Goal: Task Accomplishment & Management: Use online tool/utility

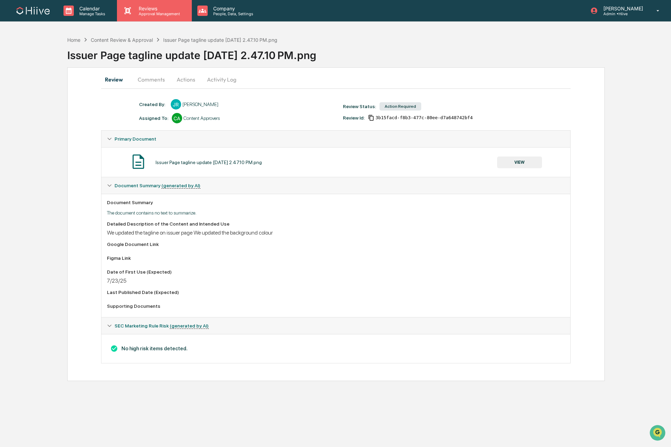
click at [157, 10] on p "Reviews" at bounding box center [158, 9] width 50 height 6
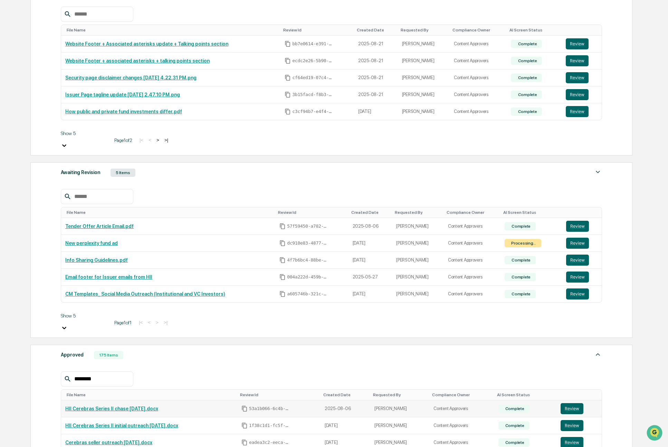
scroll to position [129, 0]
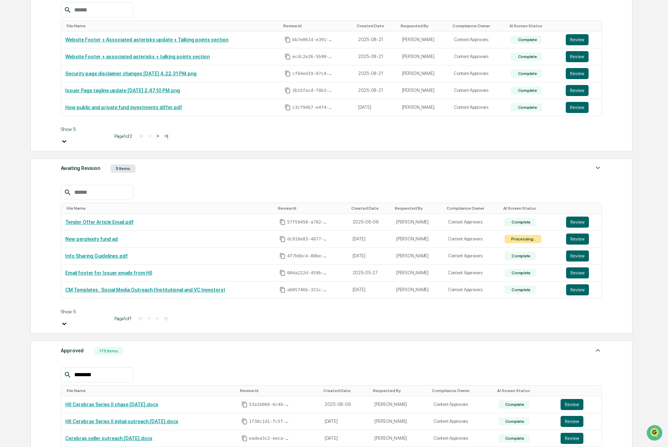
type input "********"
click at [566, 446] on button "Review" at bounding box center [571, 454] width 23 height 11
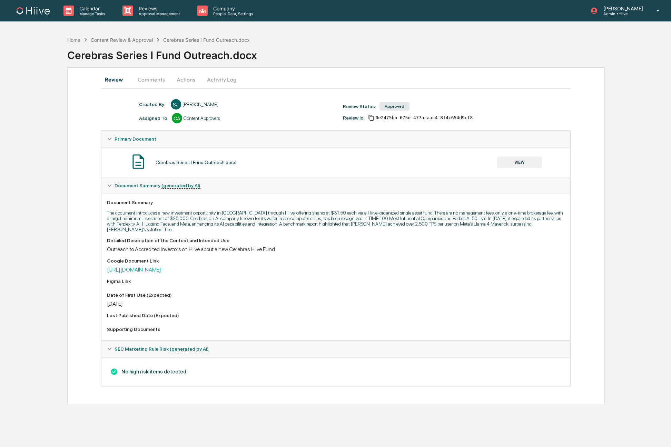
click at [159, 77] on button "Comments" at bounding box center [151, 79] width 38 height 17
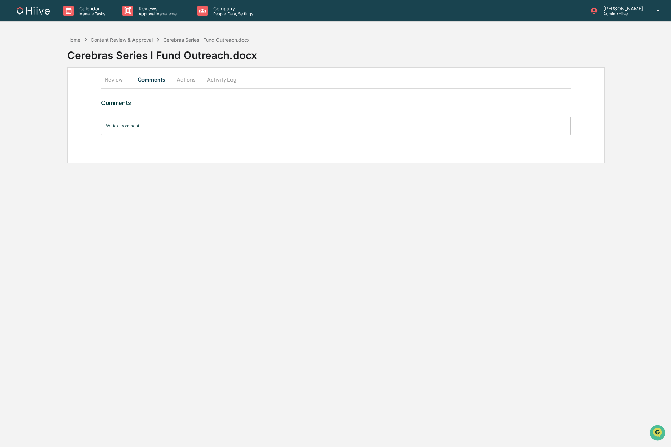
click at [186, 79] on button "Actions" at bounding box center [186, 79] width 31 height 17
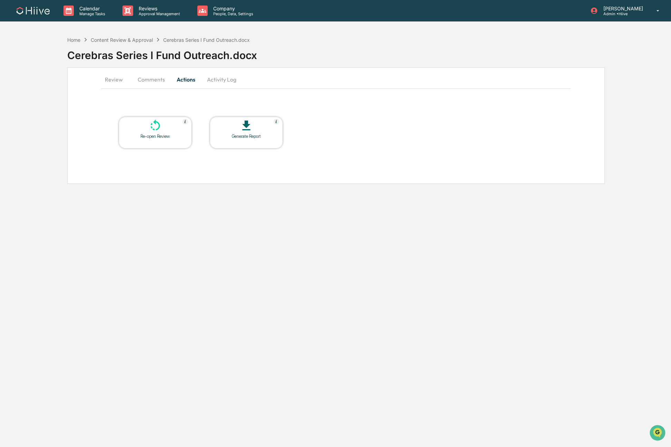
click at [125, 80] on button "Review" at bounding box center [116, 79] width 31 height 17
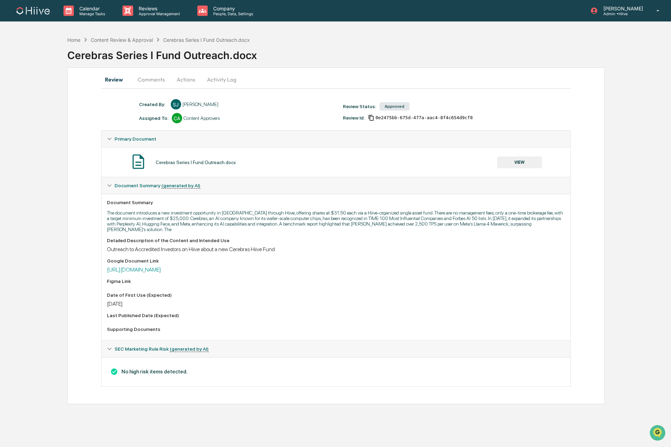
click at [521, 163] on button "VIEW" at bounding box center [519, 162] width 45 height 12
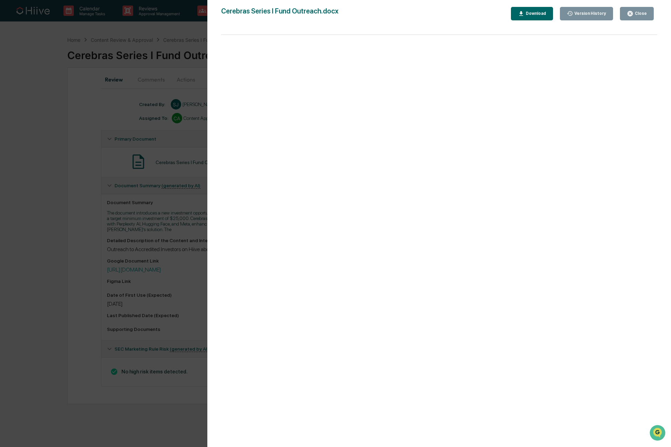
click at [169, 219] on div "Version History 06/11/2025, 12:06 AM Sean Jones Cerebras Series I Fund Outreach…" at bounding box center [335, 223] width 671 height 447
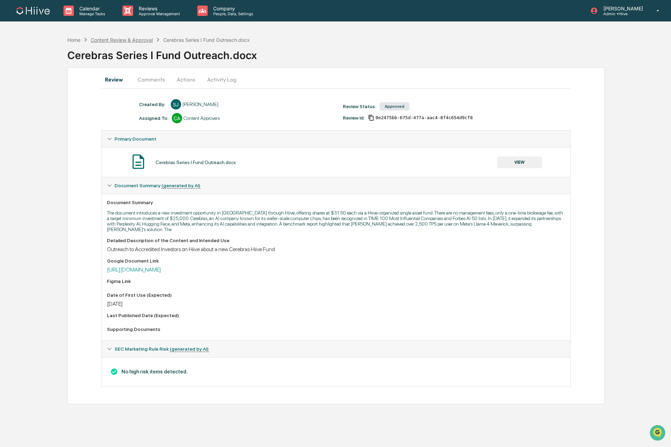
click at [127, 39] on div "Content Review & Approval" at bounding box center [122, 40] width 62 height 6
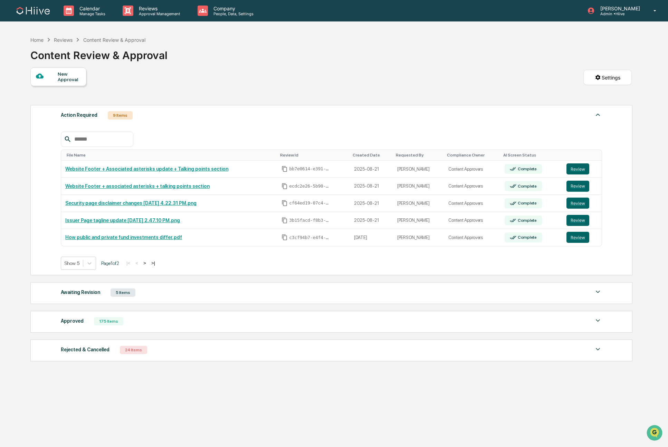
click at [64, 325] on div "Approved" at bounding box center [72, 320] width 23 height 9
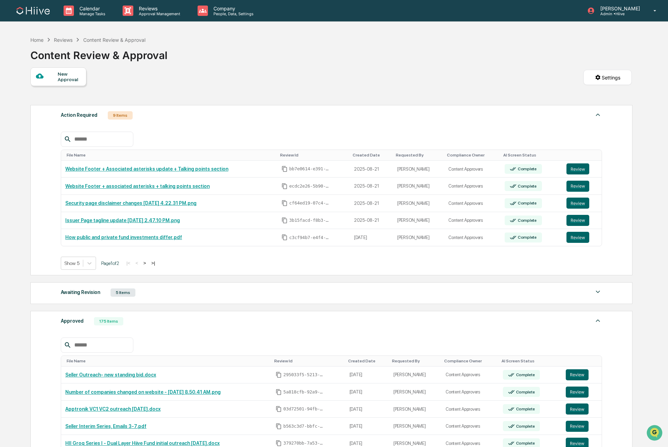
click at [89, 349] on input "text" at bounding box center [100, 344] width 59 height 9
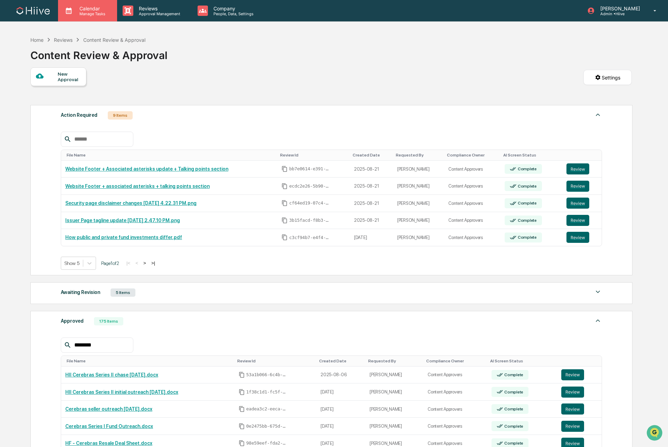
type input "********"
click at [41, 39] on div "Home" at bounding box center [36, 40] width 13 height 6
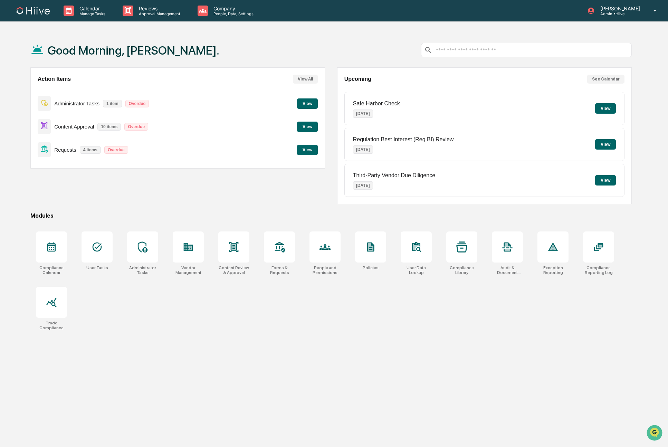
click at [310, 130] on button "View" at bounding box center [307, 127] width 21 height 10
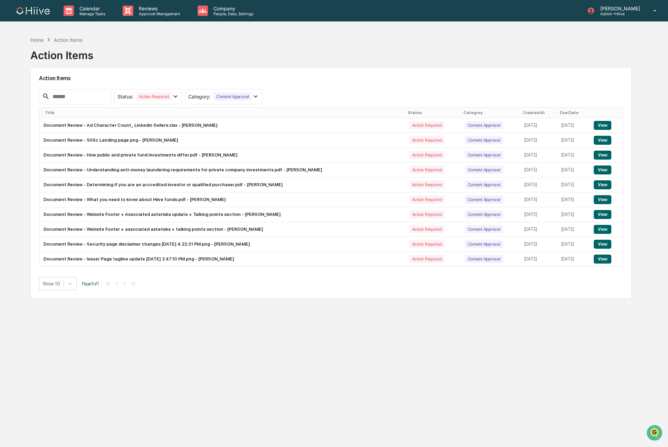
click at [24, 114] on div "Home Action Items Action Items Action Items Status : Action Required Select/Des…" at bounding box center [331, 256] width 622 height 447
click at [19, 53] on div "Home Action Items Action Items Action Items Status : Action Required Select/Des…" at bounding box center [334, 256] width 668 height 447
click at [178, 48] on div "Home Action Items Action Items" at bounding box center [330, 50] width 601 height 35
